Goal: Communication & Community: Share content

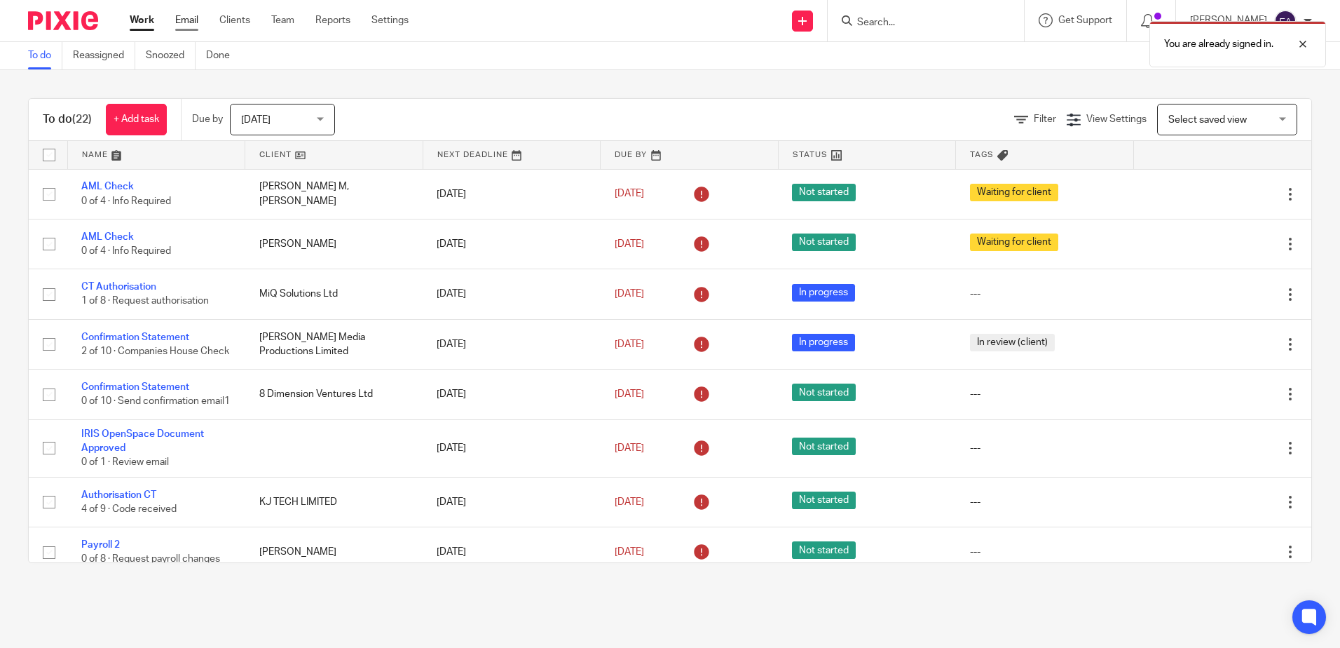
click at [193, 13] on link "Email" at bounding box center [186, 20] width 23 height 14
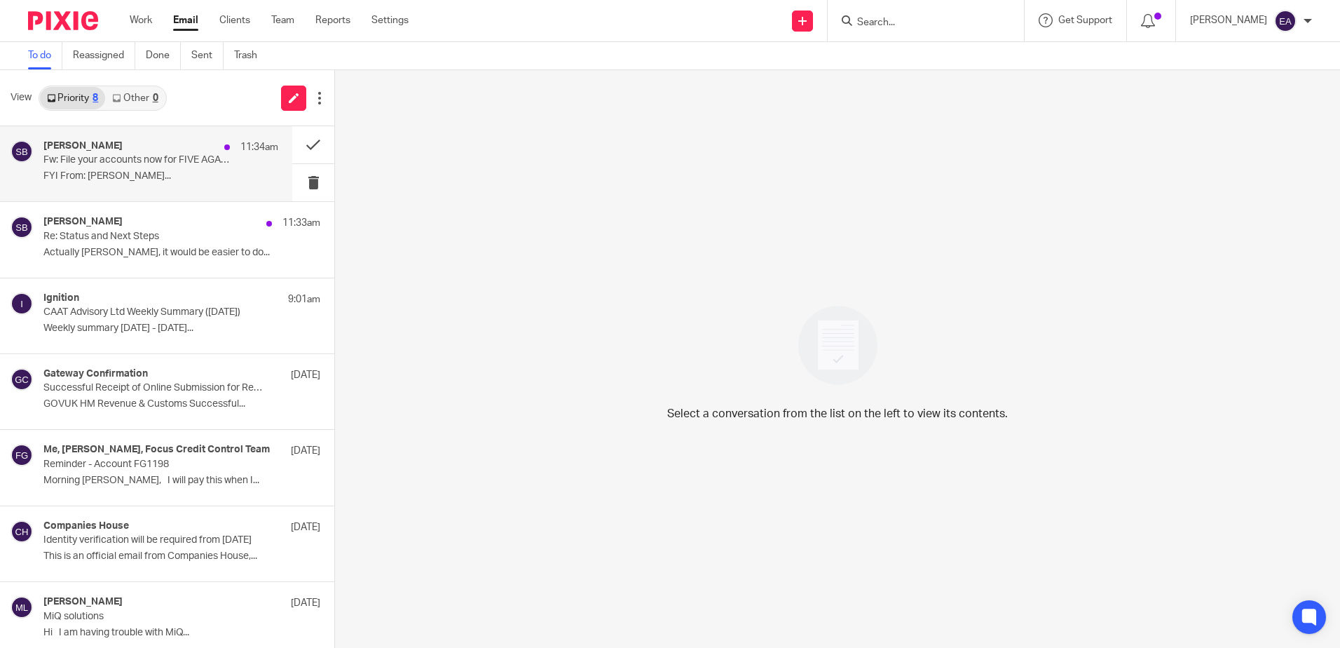
click at [110, 168] on div "Steve Bradshaw 11:34am Fw: File your accounts now for FIVE AGAINST ONE LTD 1288…" at bounding box center [160, 163] width 235 height 47
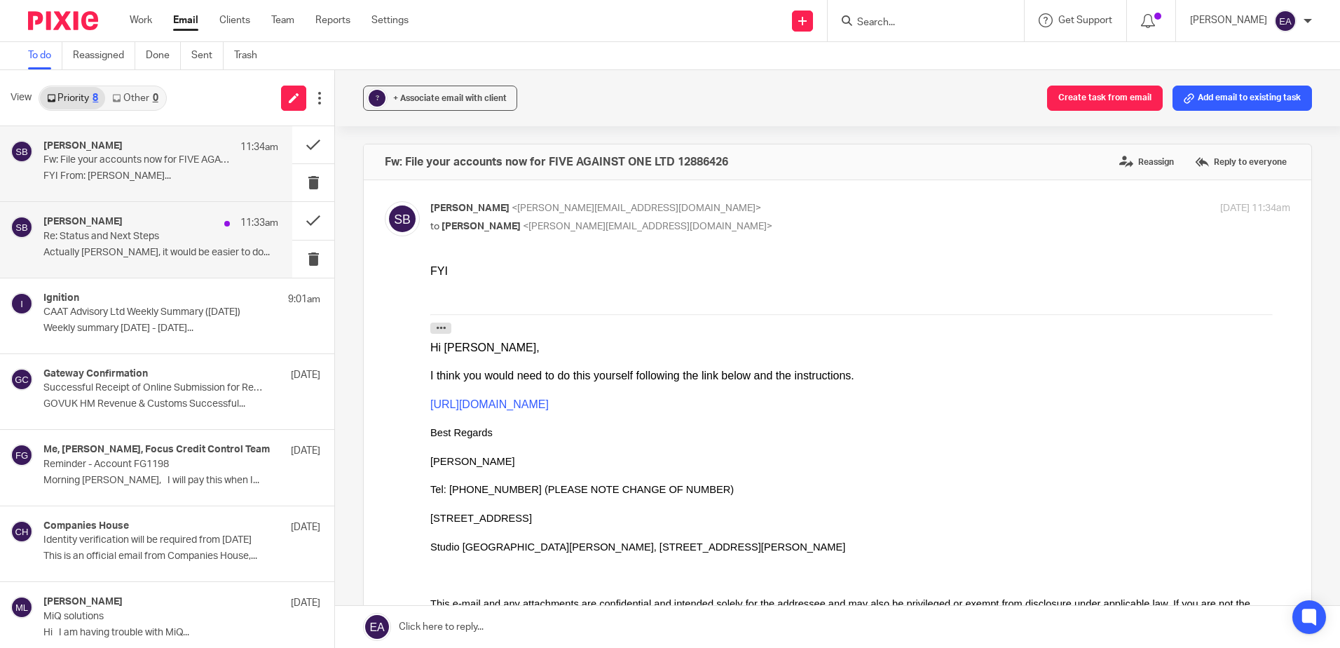
click at [124, 219] on div "Steve Bradshaw 11:33am" at bounding box center [160, 223] width 235 height 14
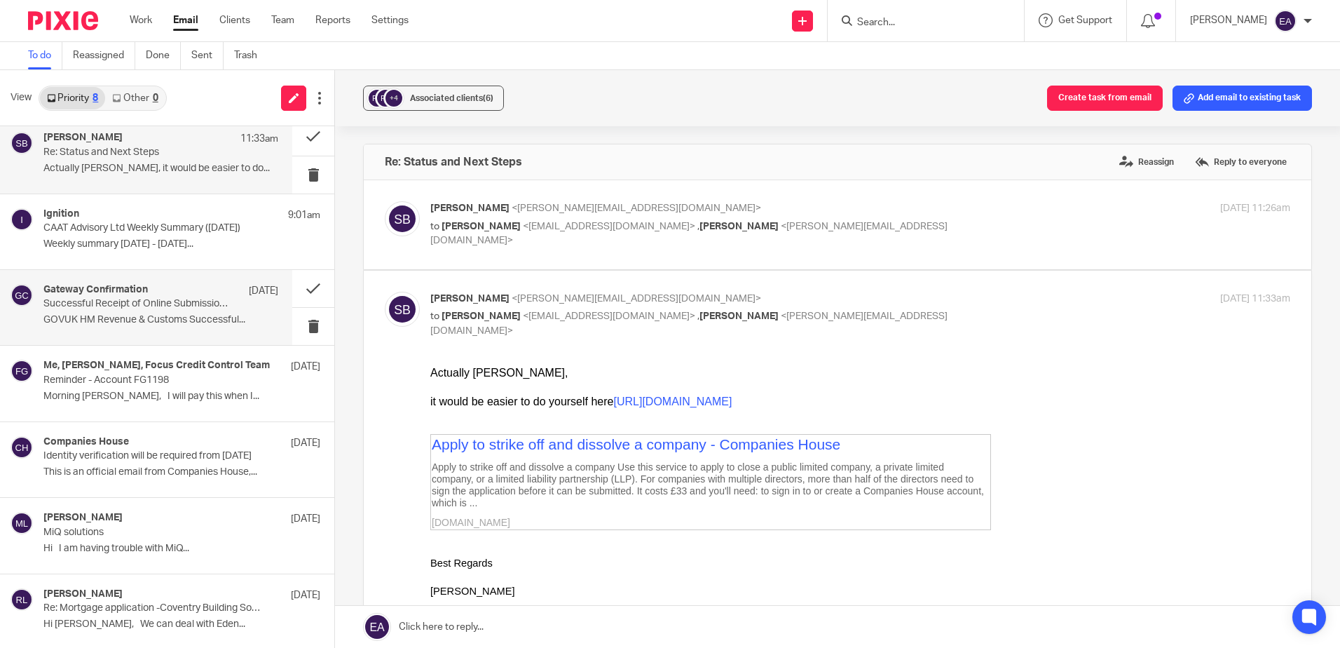
scroll to position [86, 0]
click at [141, 297] on p "Successful Receipt of Online Submission for Reference 475/RE46528" at bounding box center [137, 302] width 188 height 12
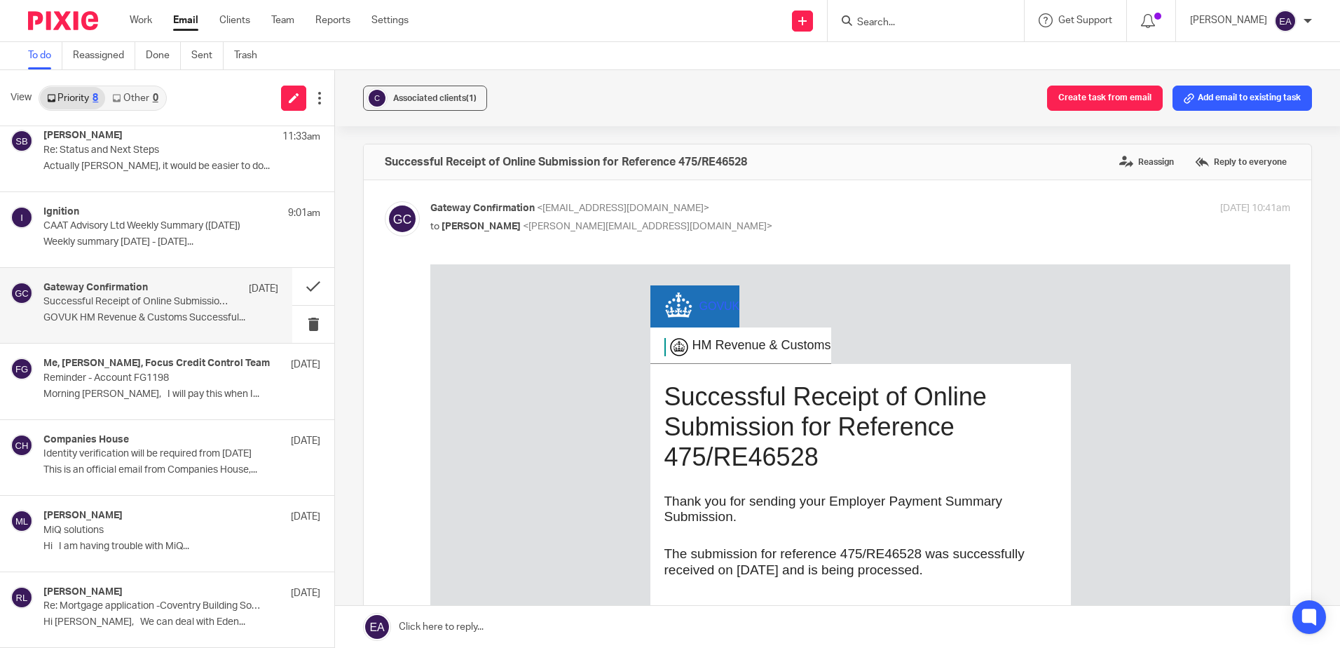
scroll to position [0, 0]
click at [292, 285] on button at bounding box center [313, 286] width 42 height 37
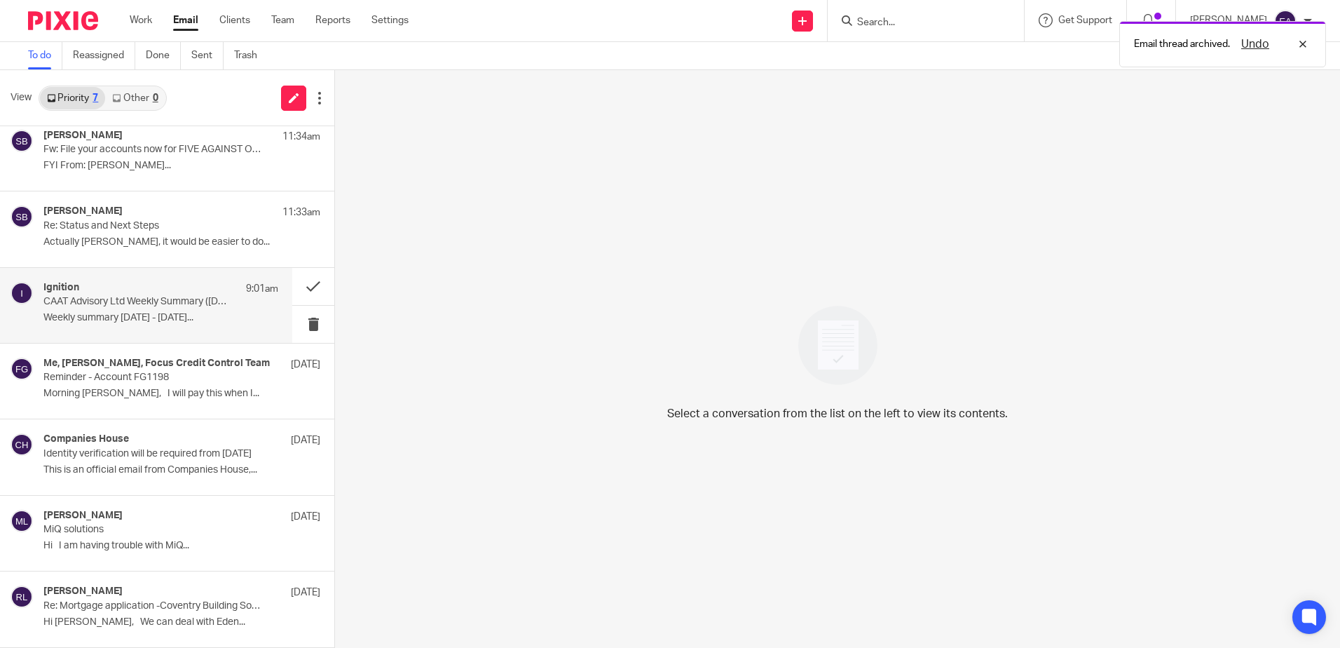
click at [90, 312] on p "Weekly summary 11 August 2025 - 17 August..." at bounding box center [160, 318] width 235 height 12
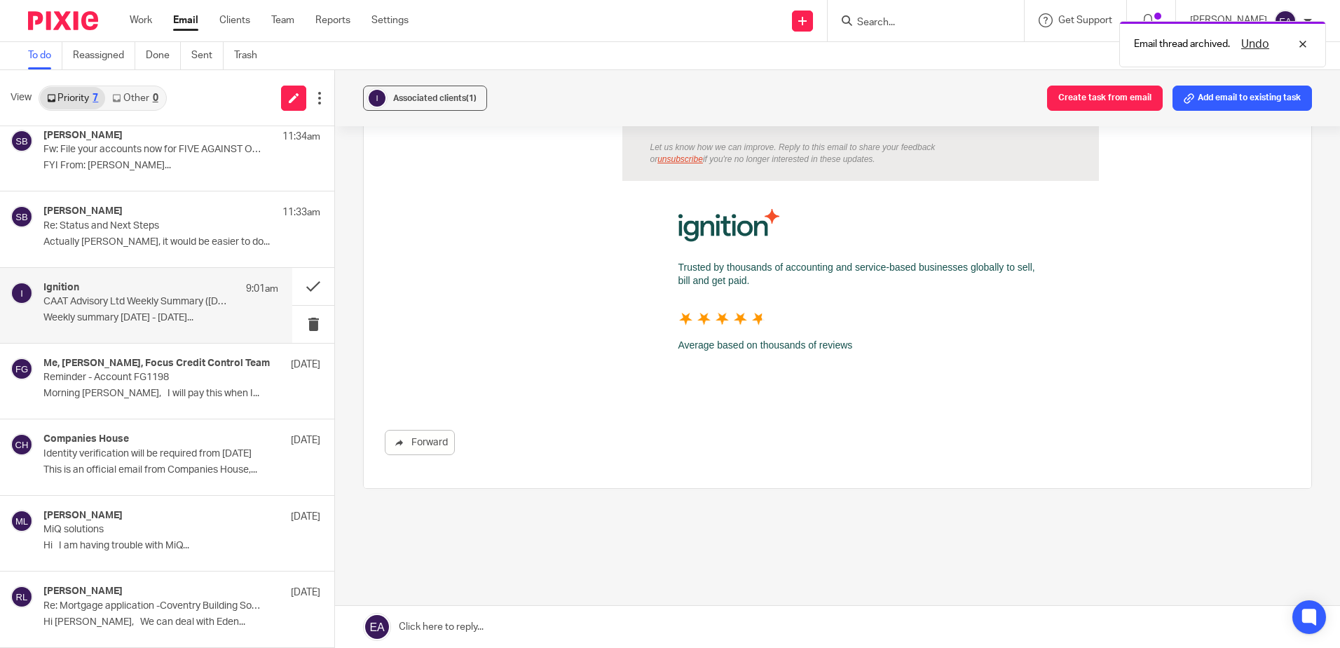
scroll to position [1161, 0]
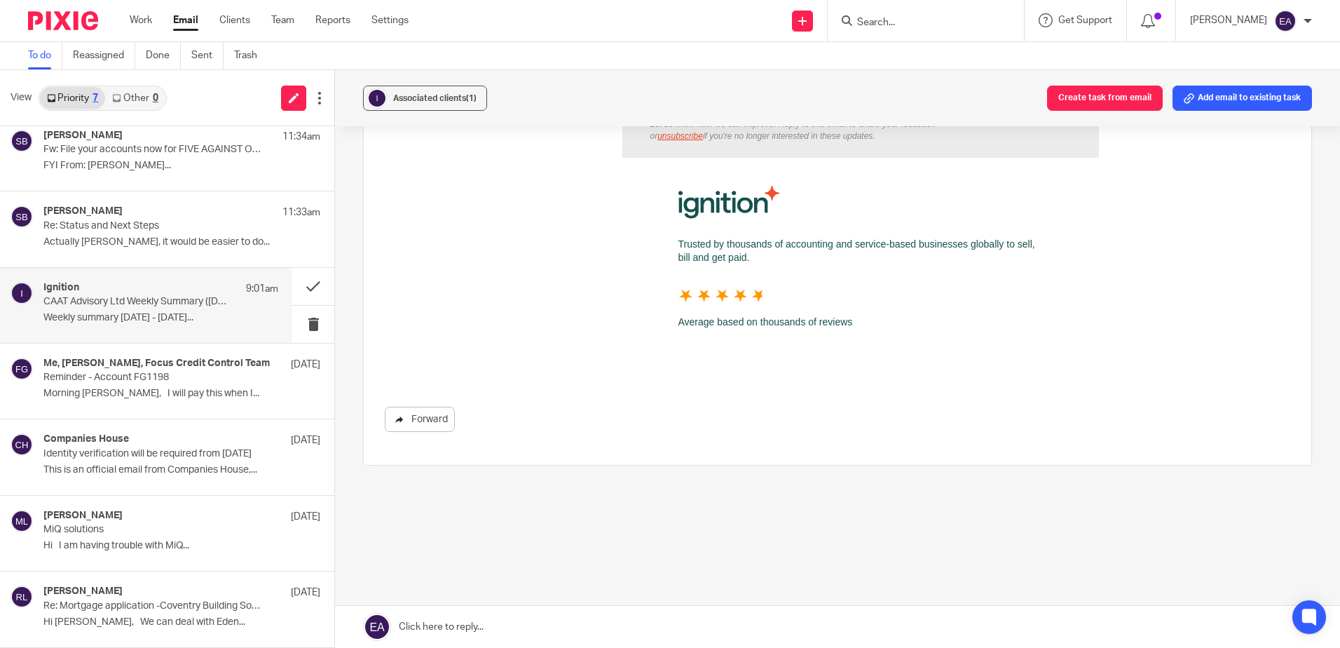
click at [407, 421] on link "Forward" at bounding box center [420, 419] width 70 height 25
click at [300, 285] on button at bounding box center [313, 286] width 42 height 37
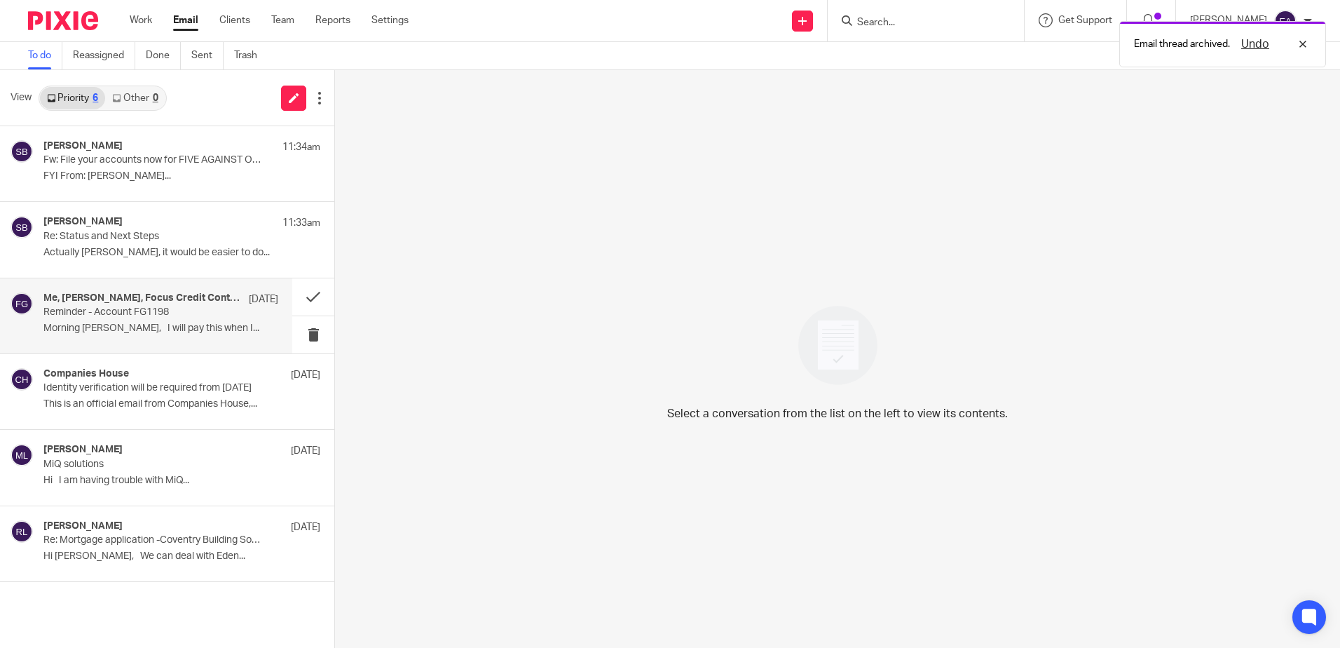
scroll to position [0, 0]
drag, startPoint x: 125, startPoint y: 301, endPoint x: 132, endPoint y: 311, distance: 12.1
click at [125, 300] on h4 "Me, Rodgie Leahy, Focus Credit Control Team" at bounding box center [142, 298] width 198 height 12
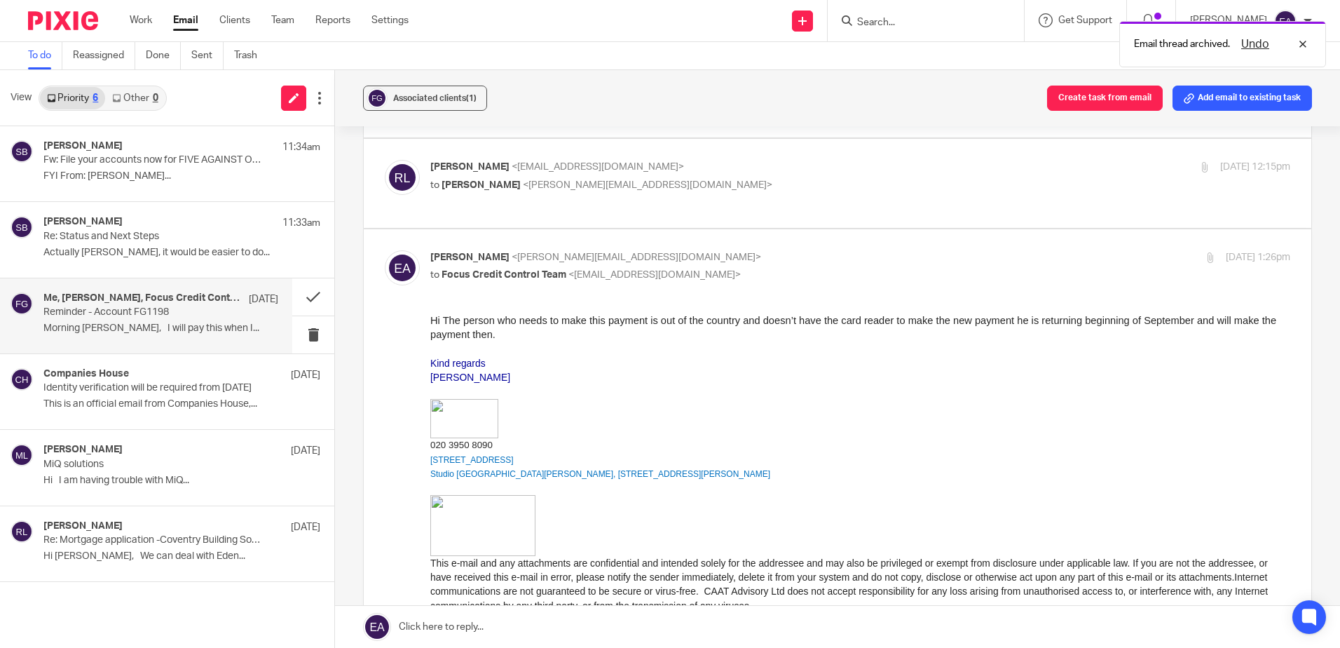
scroll to position [280, 0]
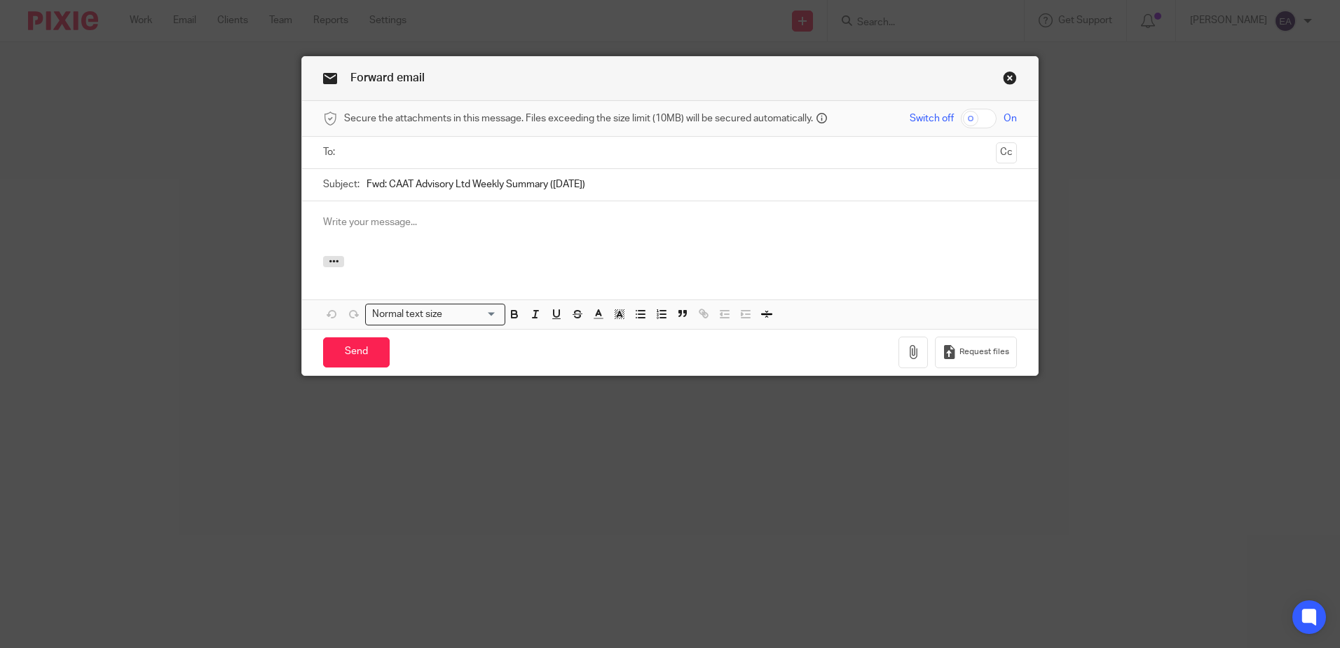
click at [372, 148] on input "text" at bounding box center [669, 152] width 641 height 16
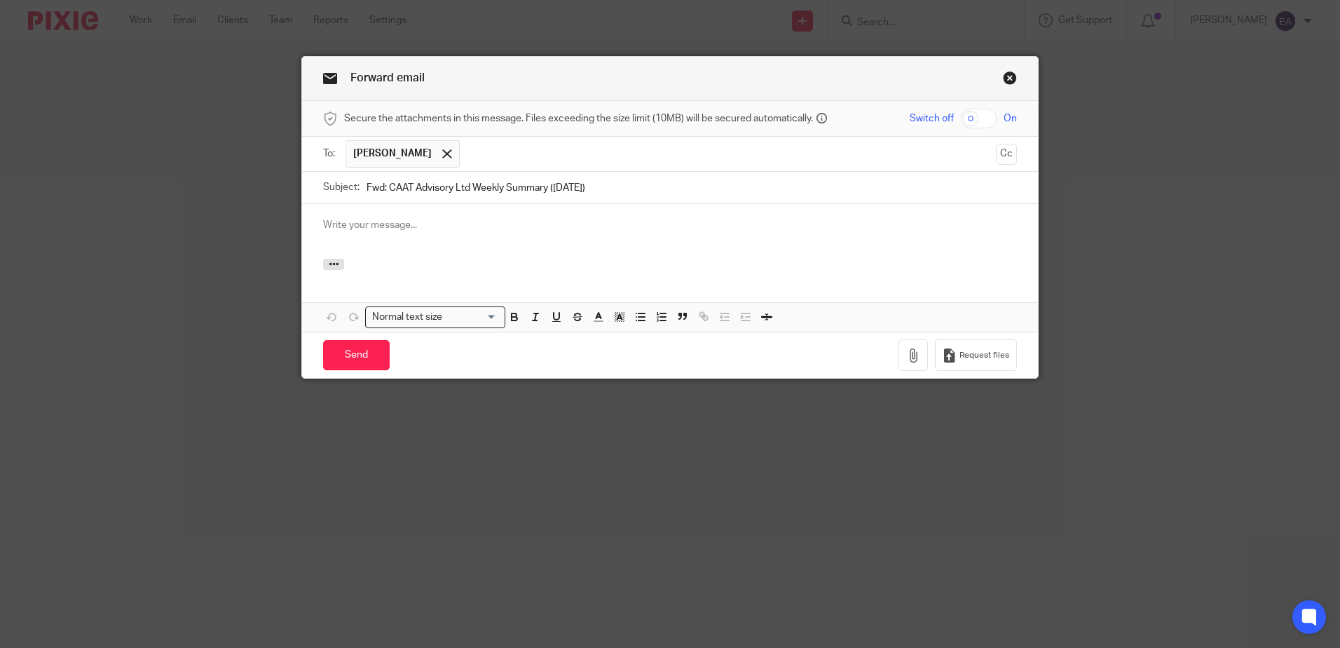
click at [472, 154] on input "text" at bounding box center [729, 153] width 524 height 27
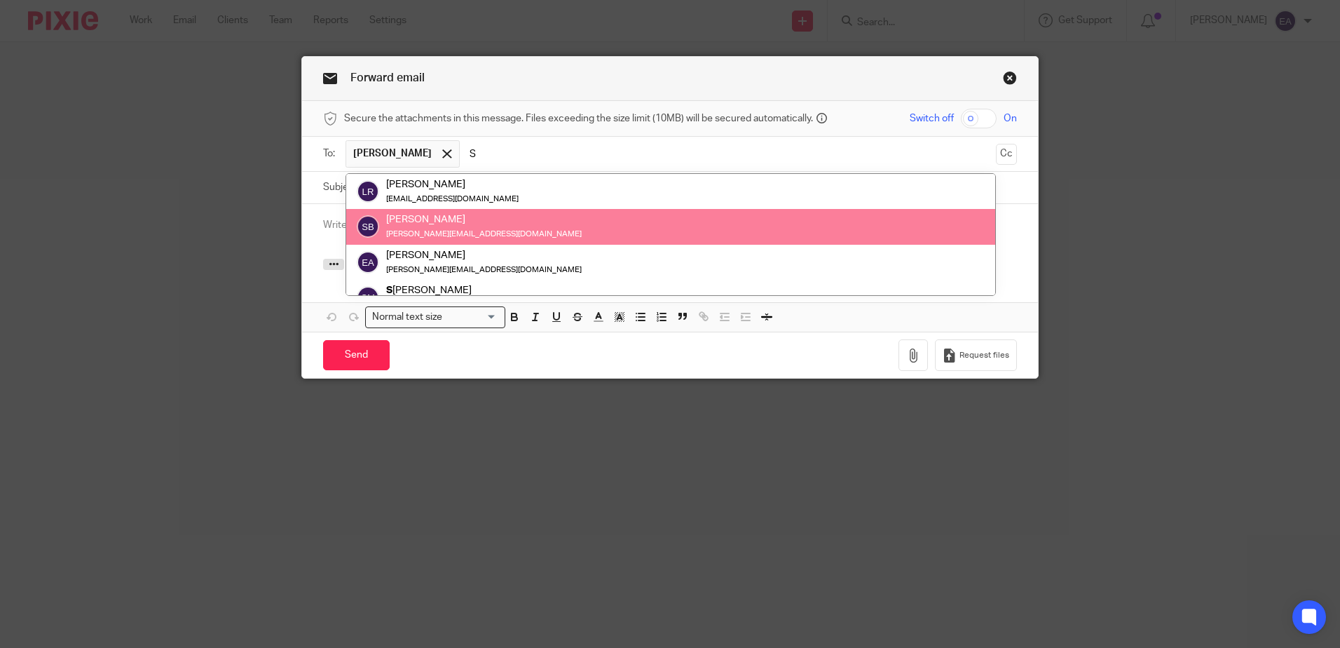
type input "S"
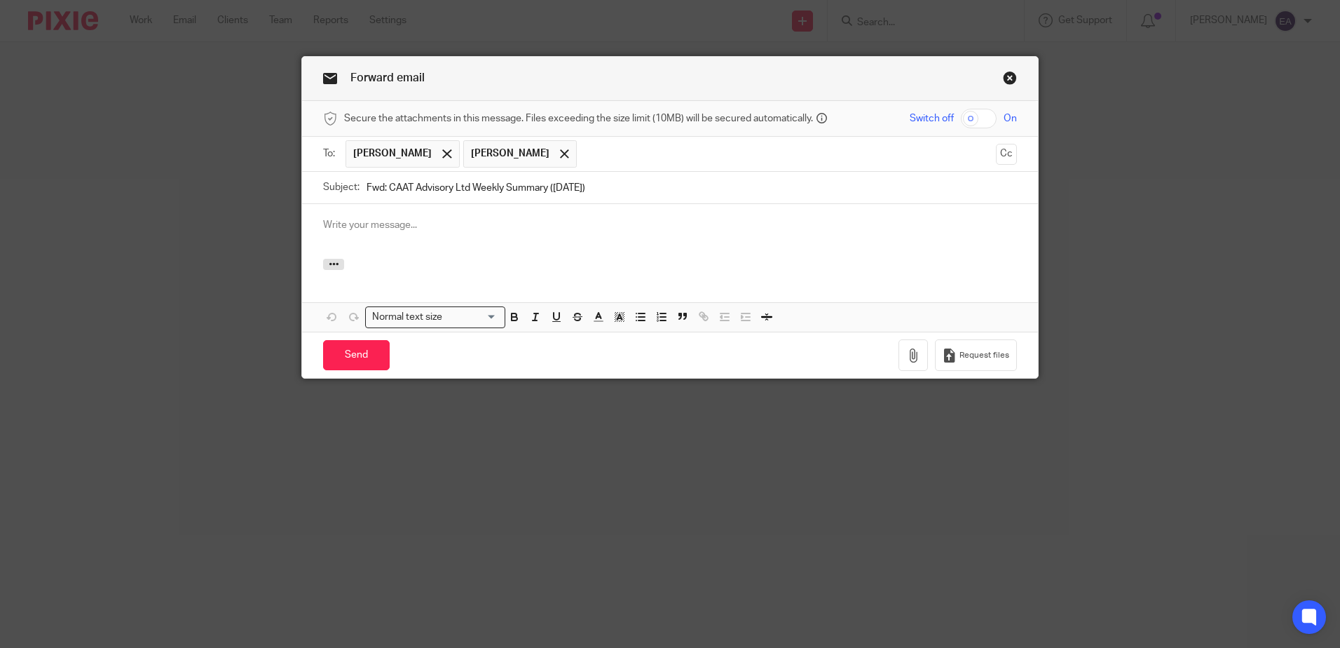
click at [381, 217] on div at bounding box center [670, 231] width 736 height 55
click at [453, 237] on p "Please see ignition info below" at bounding box center [670, 239] width 694 height 14
